Goal: Information Seeking & Learning: Understand process/instructions

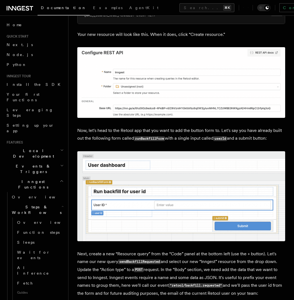
scroll to position [345, 0]
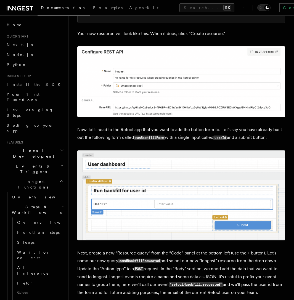
click at [112, 109] on img at bounding box center [181, 81] width 208 height 71
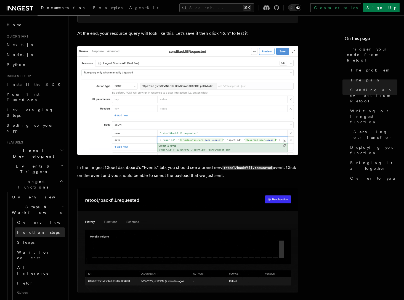
scroll to position [645, 0]
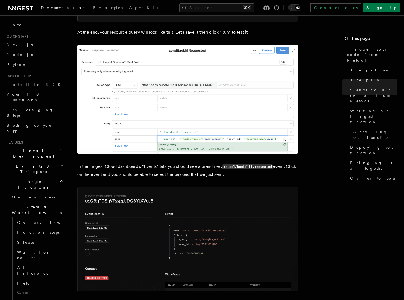
click at [160, 196] on img at bounding box center [187, 239] width 221 height 104
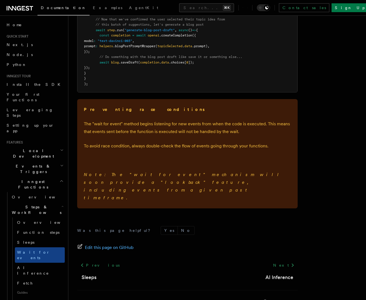
scroll to position [780, 0]
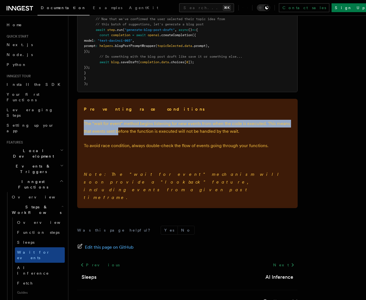
drag, startPoint x: 116, startPoint y: 117, endPoint x: 120, endPoint y: 136, distance: 19.4
click at [120, 136] on div "Preventing race conditions The "wait for event" method begins listening for new…" at bounding box center [187, 153] width 221 height 109
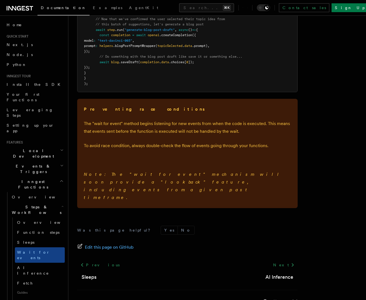
click at [136, 154] on div "Preventing race conditions The "wait for event" method begins listening for new…" at bounding box center [187, 153] width 221 height 109
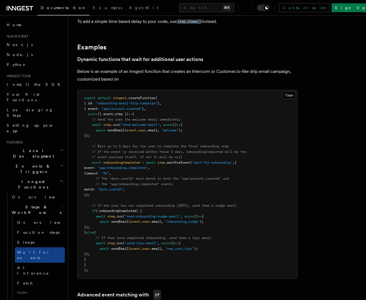
scroll to position [225, 0]
click at [187, 138] on pre "export default inngest .createFunction ( { id : "onboarding-email-drip-campaign…" at bounding box center [188, 183] width 220 height 189
